Goal: Use online tool/utility: Use online tool/utility

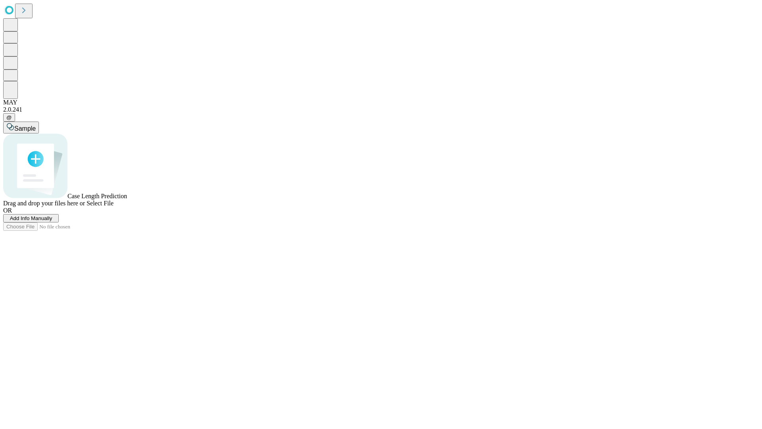
click at [114, 206] on span "Select File" at bounding box center [100, 203] width 27 height 7
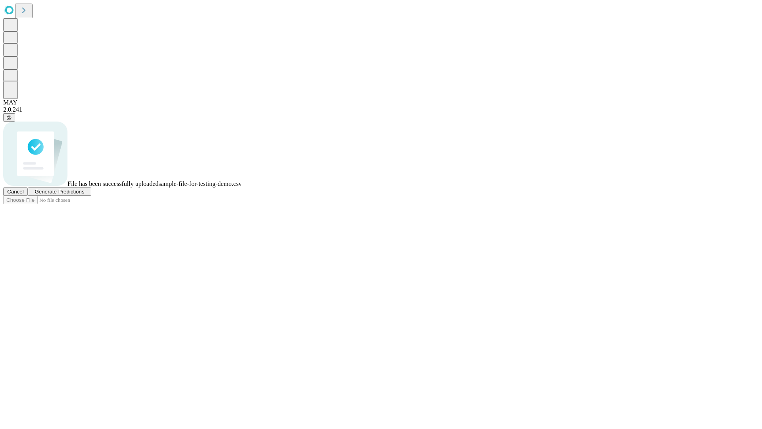
click at [84, 195] on span "Generate Predictions" at bounding box center [60, 192] width 50 height 6
